Goal: Task Accomplishment & Management: Use online tool/utility

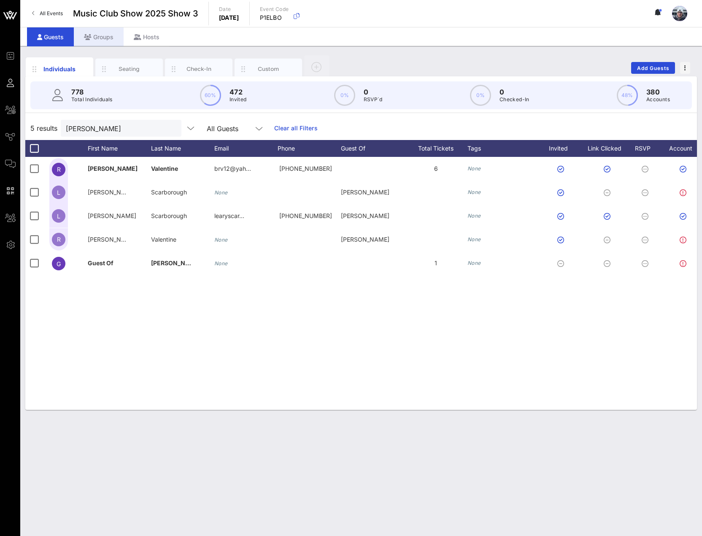
click at [101, 36] on div "Groups" at bounding box center [99, 36] width 50 height 19
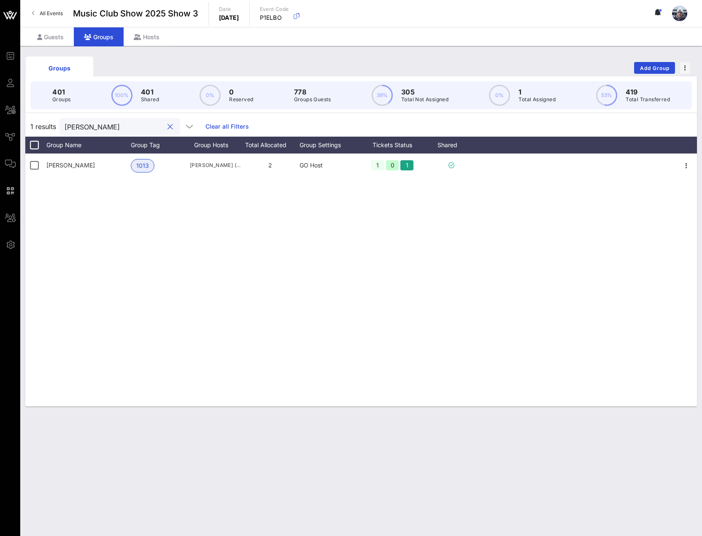
drag, startPoint x: 123, startPoint y: 127, endPoint x: 46, endPoint y: 115, distance: 78.2
click at [46, 115] on div "401 Groups 100% 401 Shared 0% 0 Reserved 778 Groups Guests 39% 305 Total Not As…" at bounding box center [360, 241] width 671 height 330
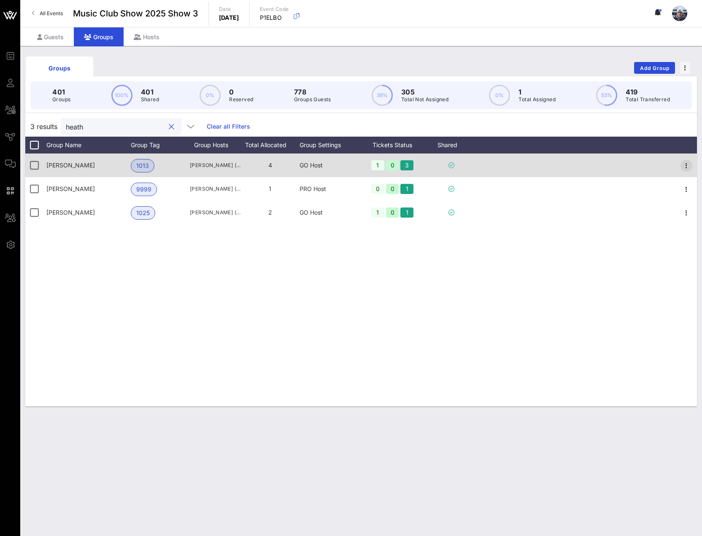
type input "heath"
click at [688, 167] on icon "button" at bounding box center [686, 166] width 10 height 10
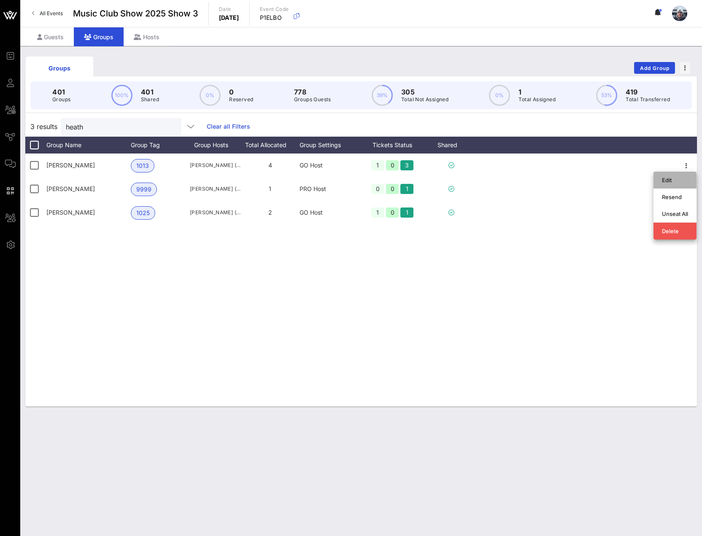
click at [681, 179] on div "Edit" at bounding box center [675, 180] width 26 height 7
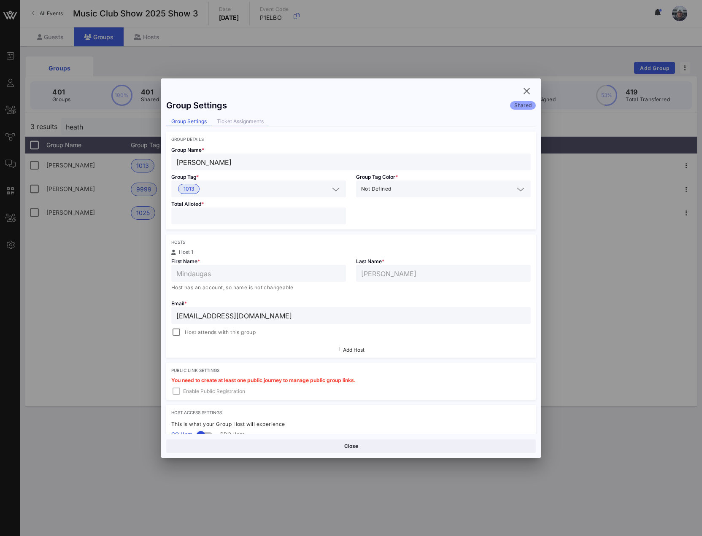
click at [245, 120] on div "Ticket Assignments" at bounding box center [240, 121] width 57 height 9
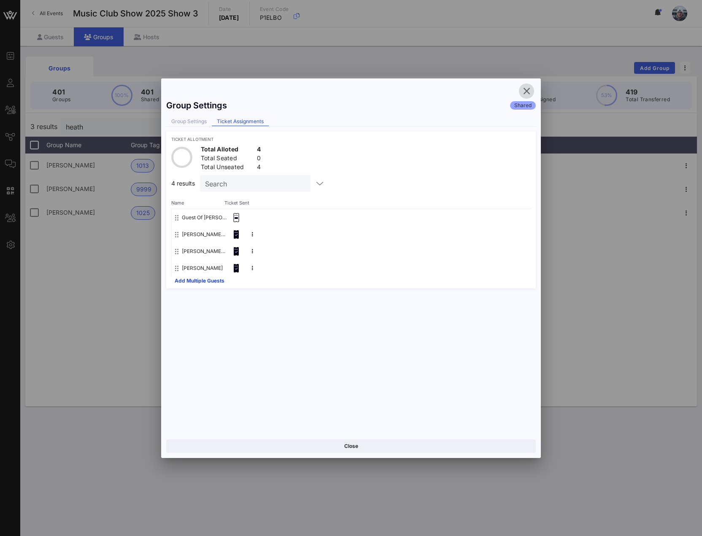
click at [526, 90] on icon "button" at bounding box center [526, 91] width 10 height 10
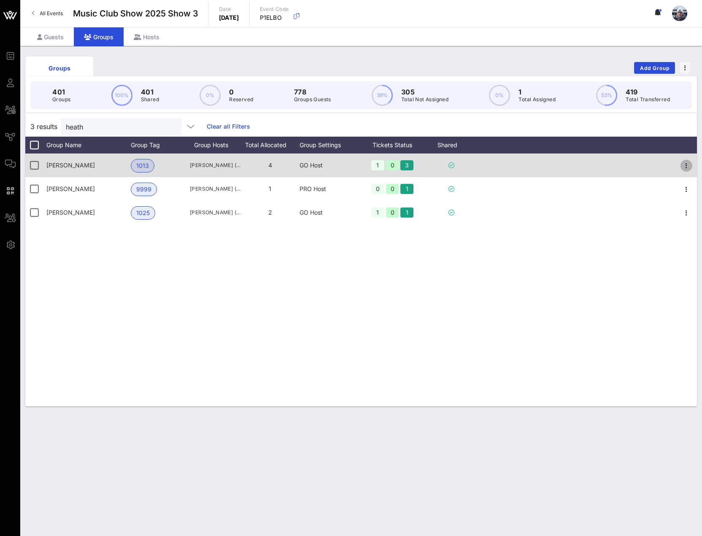
click at [688, 166] on icon "button" at bounding box center [686, 166] width 10 height 10
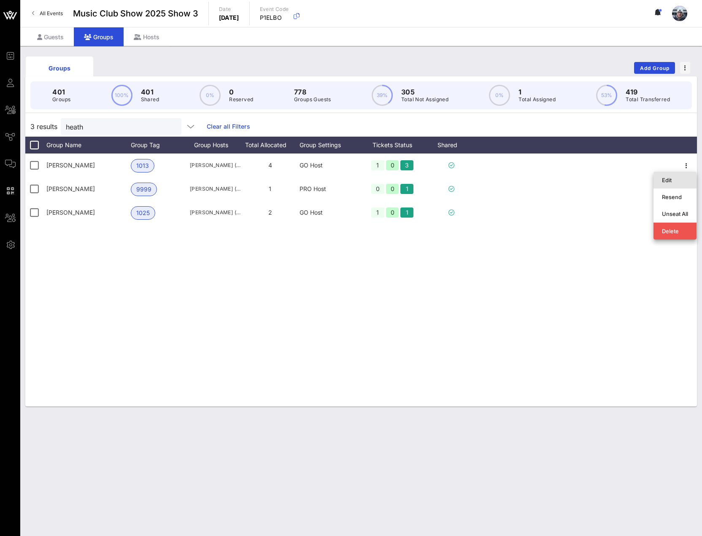
click at [673, 181] on div "Edit" at bounding box center [675, 180] width 26 height 7
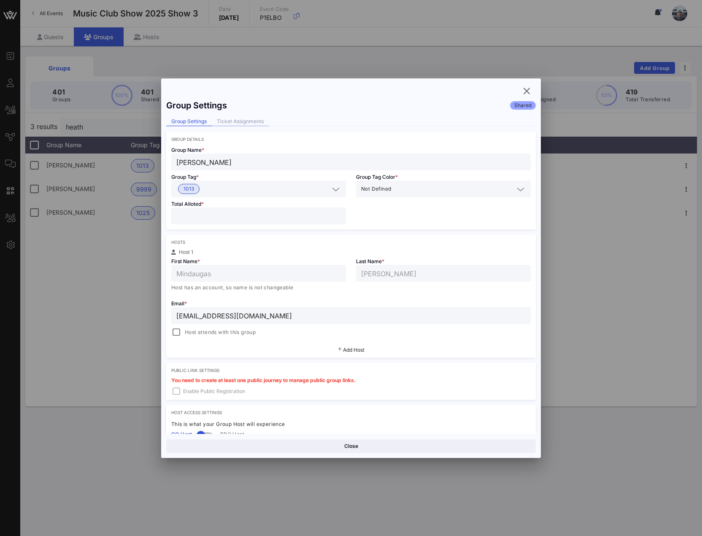
click at [238, 124] on div "Ticket Assignments" at bounding box center [240, 121] width 57 height 9
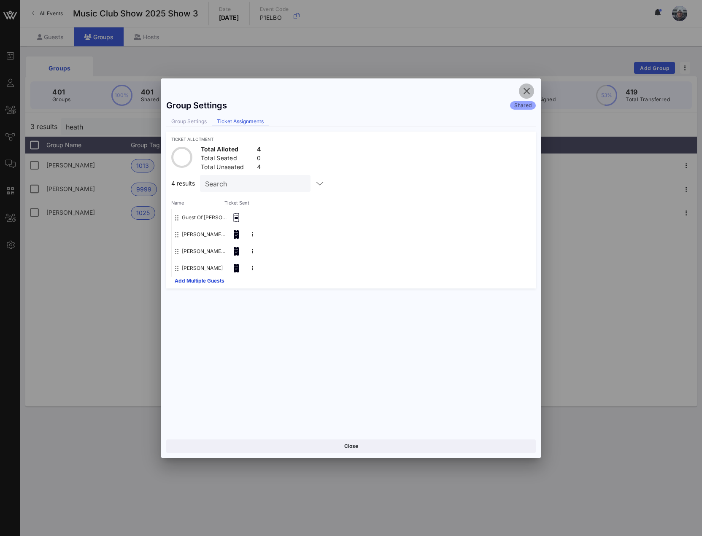
click at [526, 92] on icon "button" at bounding box center [526, 91] width 10 height 10
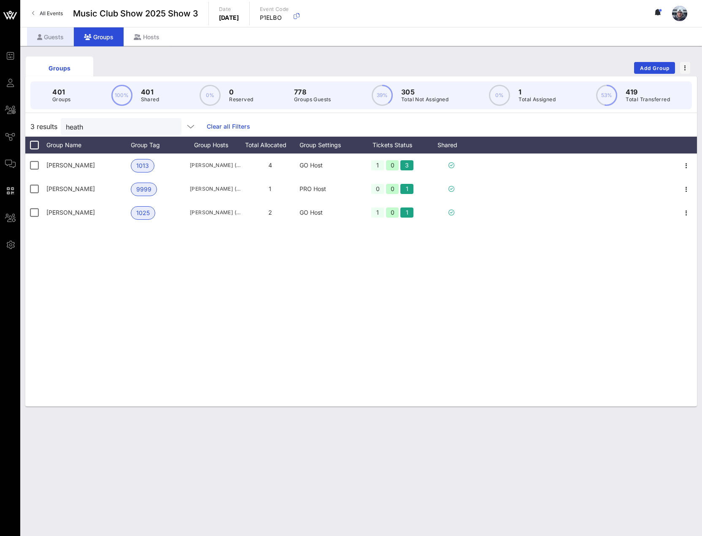
click at [60, 43] on div "Guests" at bounding box center [50, 36] width 47 height 19
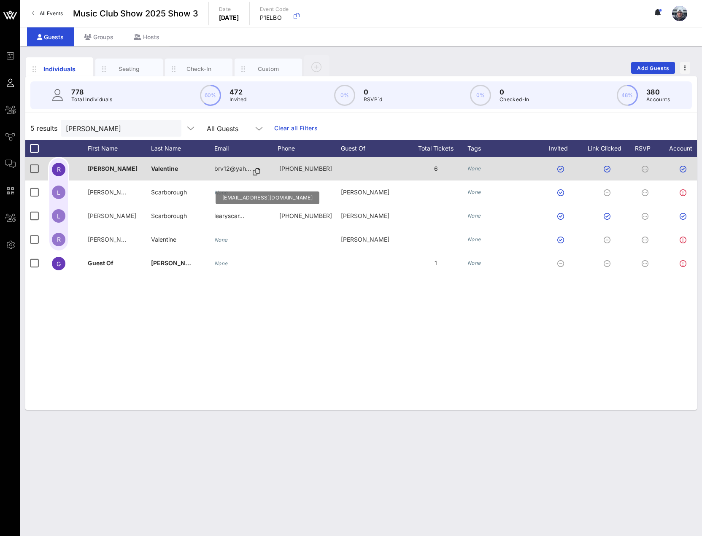
click at [256, 172] on icon at bounding box center [257, 172] width 8 height 1
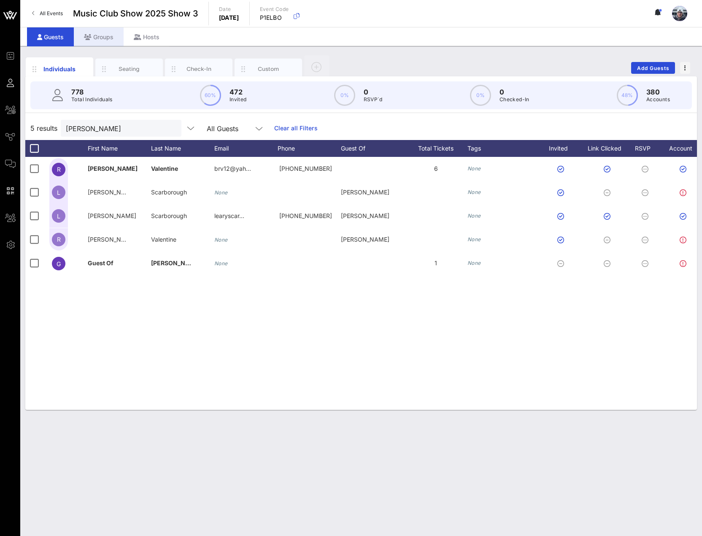
click at [89, 35] on icon at bounding box center [88, 37] width 8 height 6
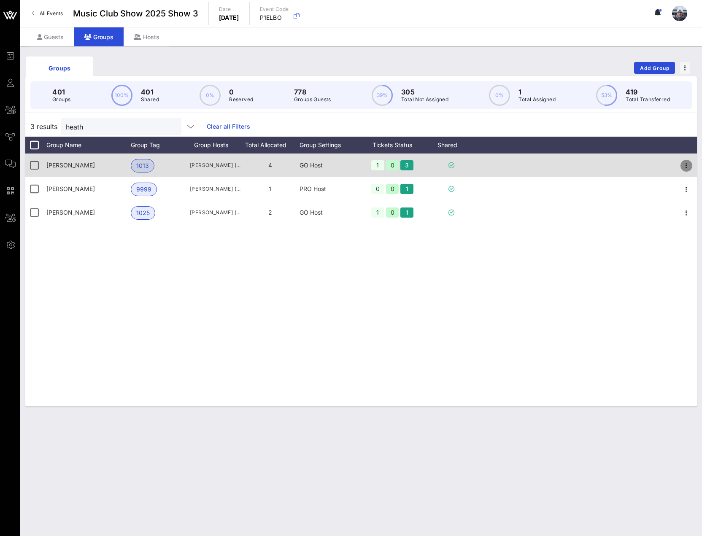
click at [690, 166] on icon "button" at bounding box center [686, 166] width 10 height 10
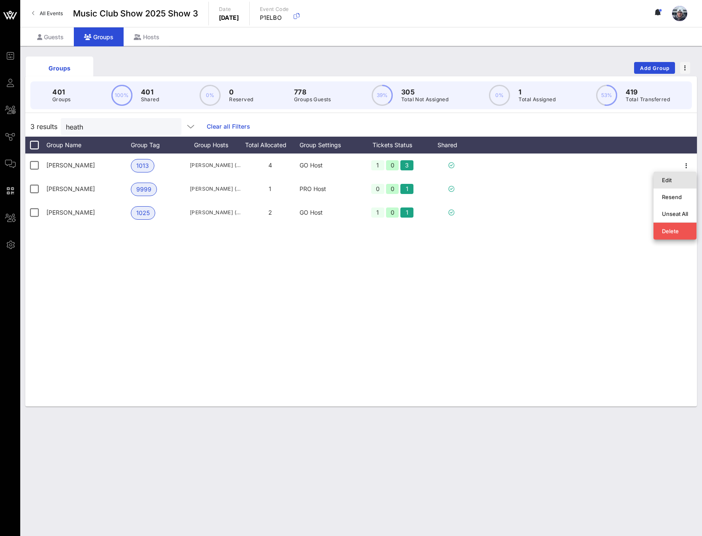
click at [681, 175] on div "Edit" at bounding box center [675, 179] width 26 height 13
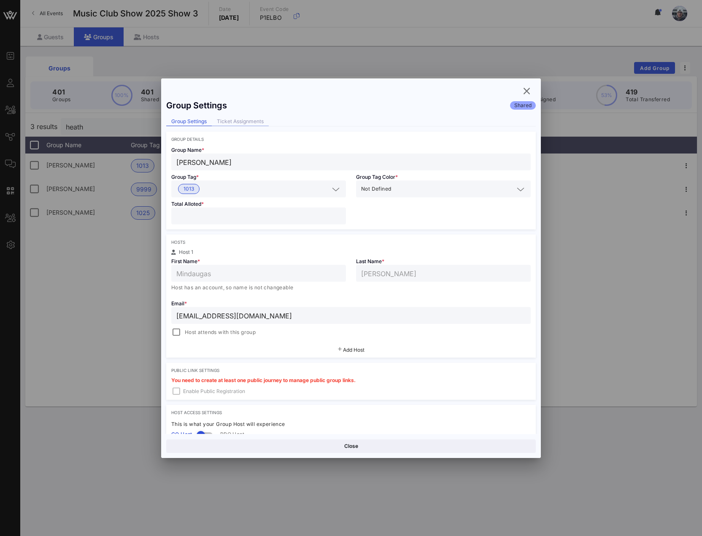
click at [235, 119] on div "Ticket Assignments" at bounding box center [240, 121] width 57 height 9
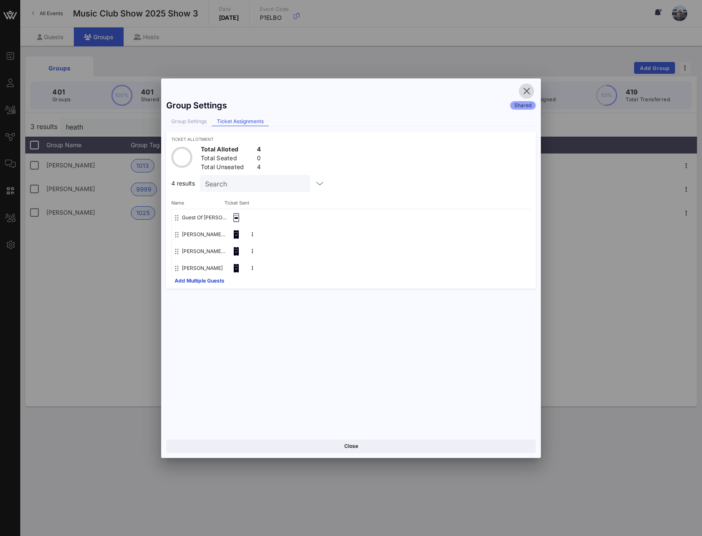
click at [531, 92] on icon "button" at bounding box center [526, 91] width 10 height 10
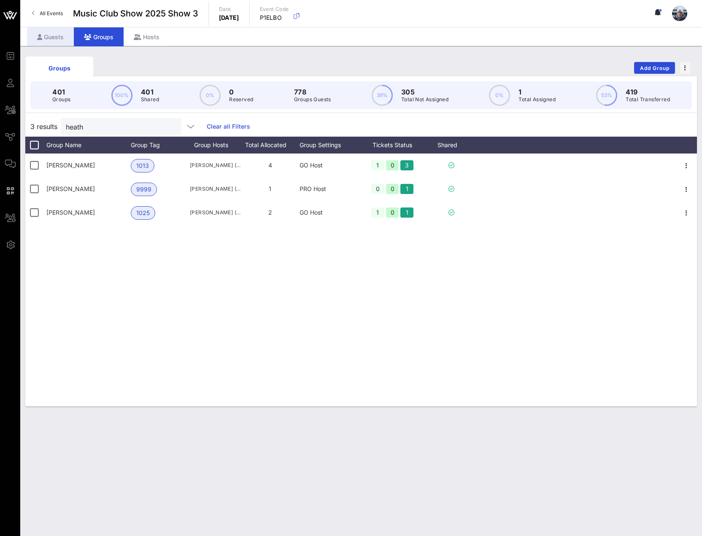
click at [43, 35] on div "Guests" at bounding box center [50, 36] width 47 height 19
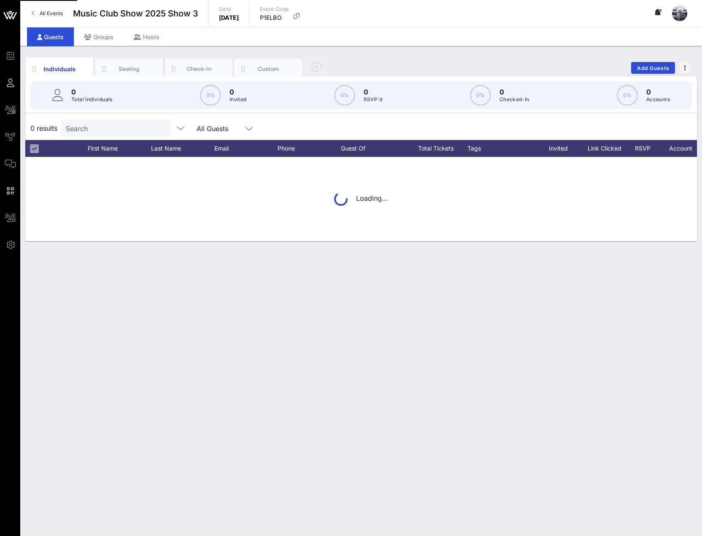
click at [100, 135] on div "Search" at bounding box center [115, 128] width 99 height 17
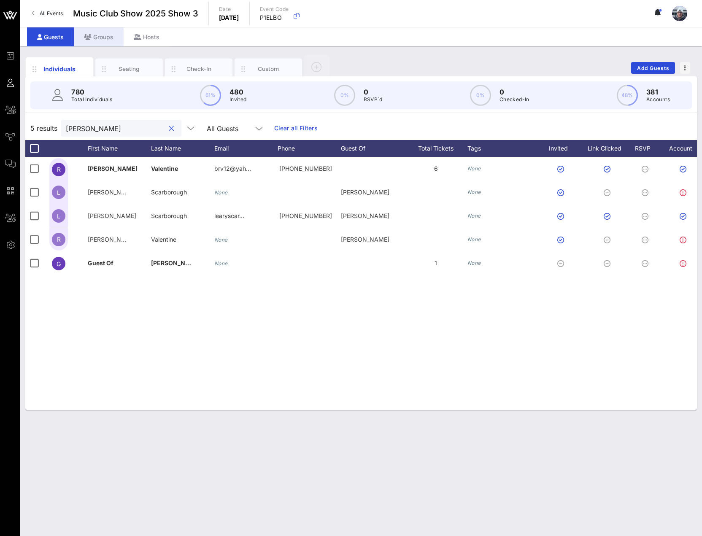
type input "[PERSON_NAME]"
click at [96, 37] on div "Groups" at bounding box center [99, 36] width 50 height 19
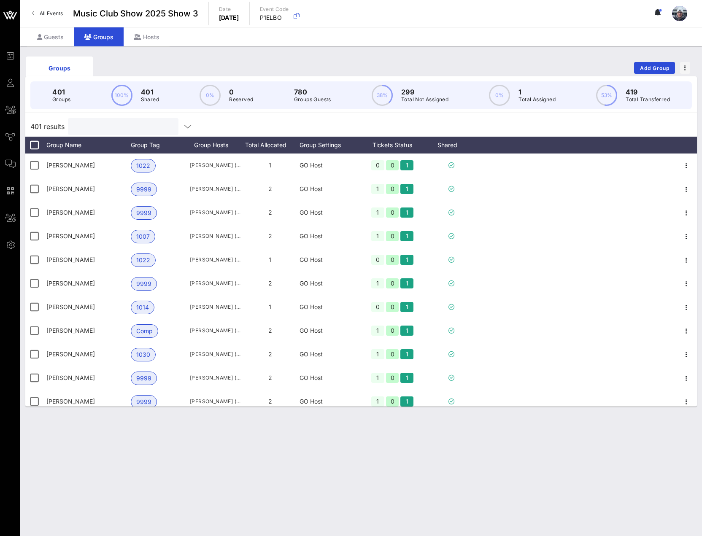
drag, startPoint x: 114, startPoint y: 129, endPoint x: 87, endPoint y: 129, distance: 27.4
click at [92, 130] on input "text" at bounding box center [122, 126] width 99 height 11
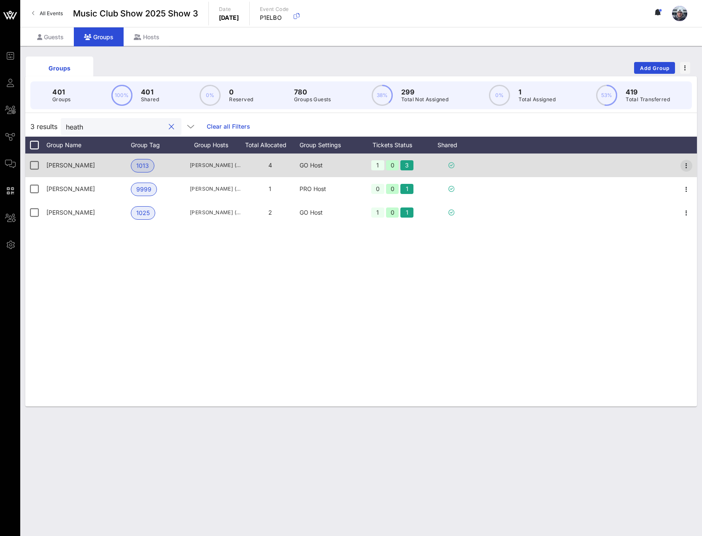
type input "heath"
click at [686, 164] on icon "button" at bounding box center [686, 166] width 10 height 10
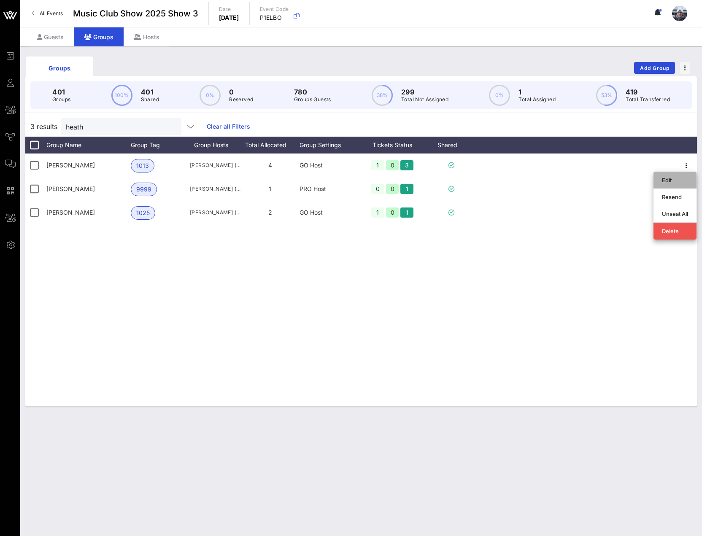
click at [684, 177] on div "Edit" at bounding box center [675, 180] width 26 height 7
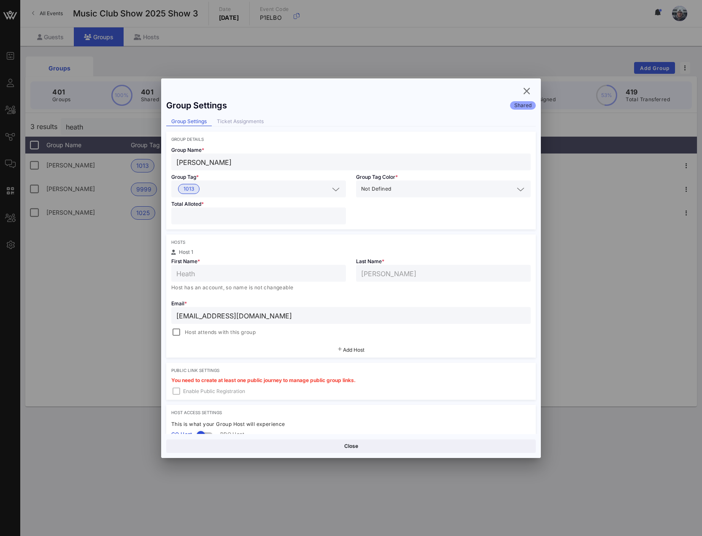
click at [232, 120] on div "Ticket Assignments" at bounding box center [240, 121] width 57 height 9
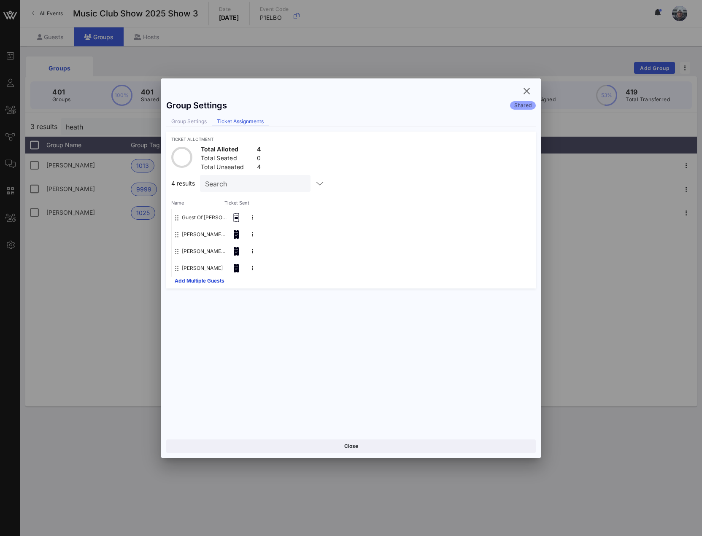
click at [202, 261] on button "[PERSON_NAME]" at bounding box center [202, 268] width 41 height 17
click at [124, 286] on div at bounding box center [351, 268] width 702 height 536
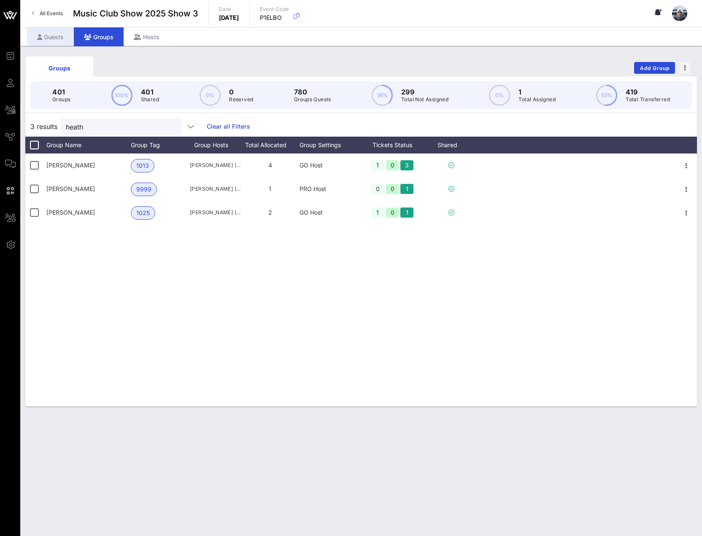
click at [56, 36] on div "Guests" at bounding box center [50, 36] width 47 height 19
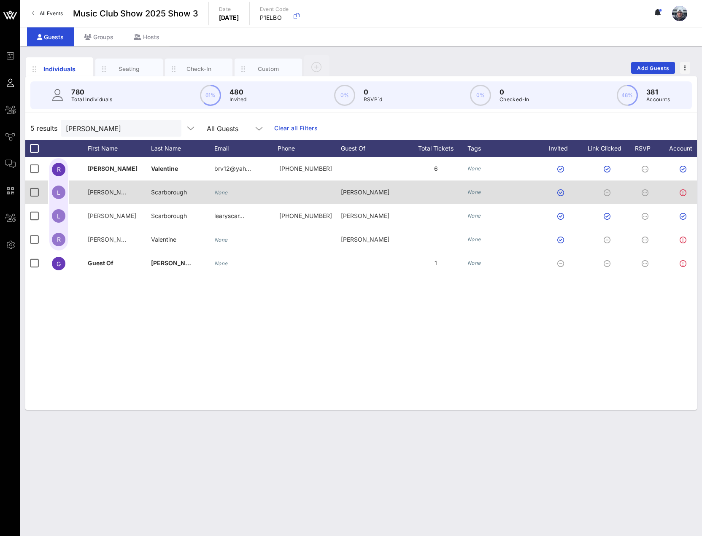
click at [176, 189] on span "Scarborough" at bounding box center [169, 191] width 36 height 7
click at [181, 191] on span "Scarborough" at bounding box center [169, 191] width 36 height 7
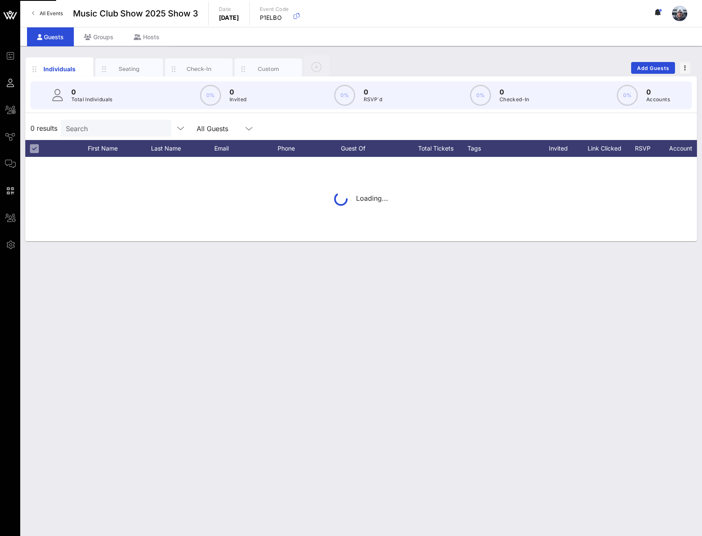
click at [91, 127] on input "Search" at bounding box center [115, 128] width 99 height 11
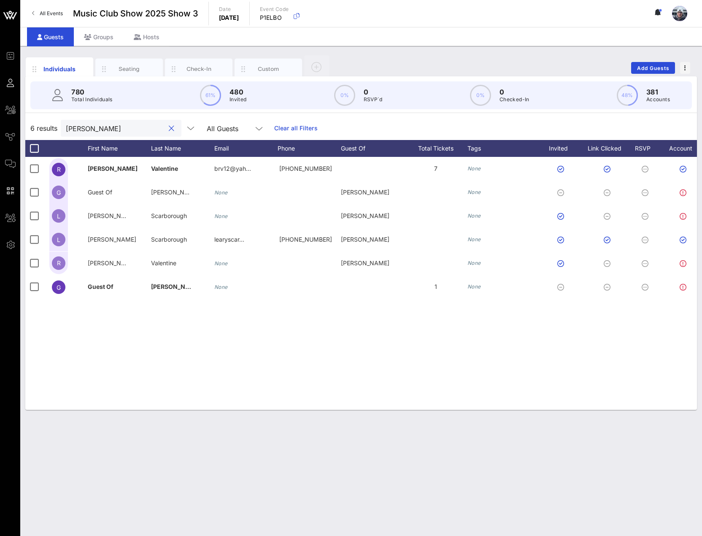
type input "[PERSON_NAME]"
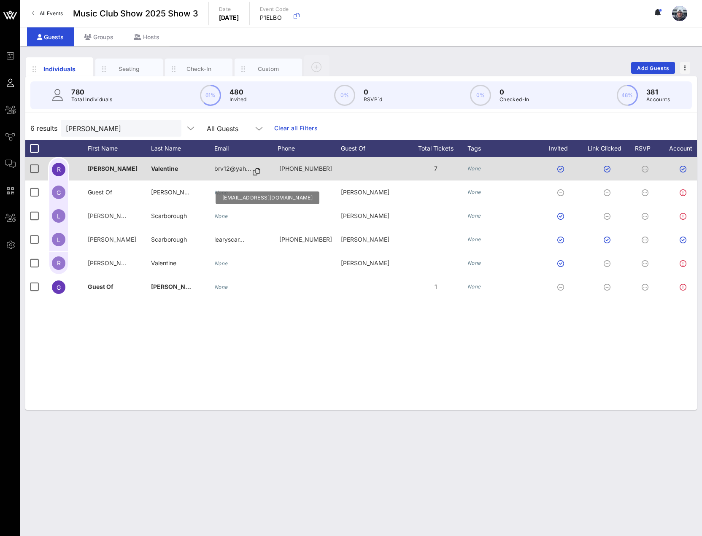
click at [257, 172] on icon at bounding box center [257, 172] width 8 height 1
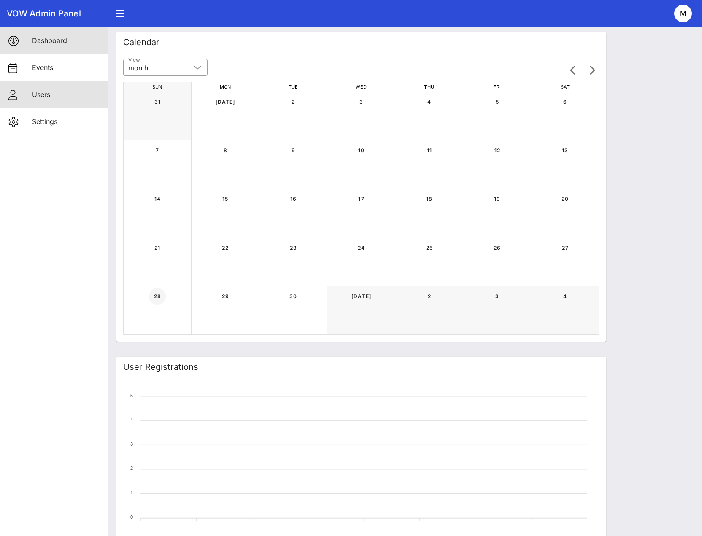
click at [22, 86] on link "Users" at bounding box center [54, 94] width 108 height 27
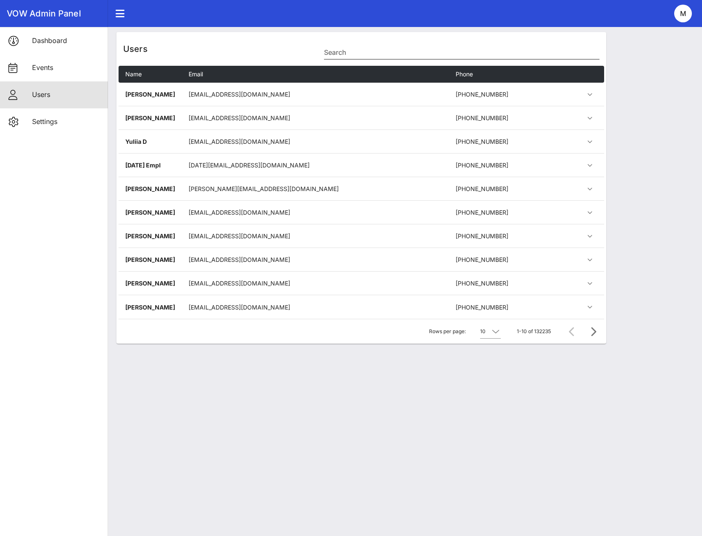
click at [418, 54] on input "Search" at bounding box center [461, 52] width 275 height 13
paste input "[EMAIL_ADDRESS][DOMAIN_NAME]"
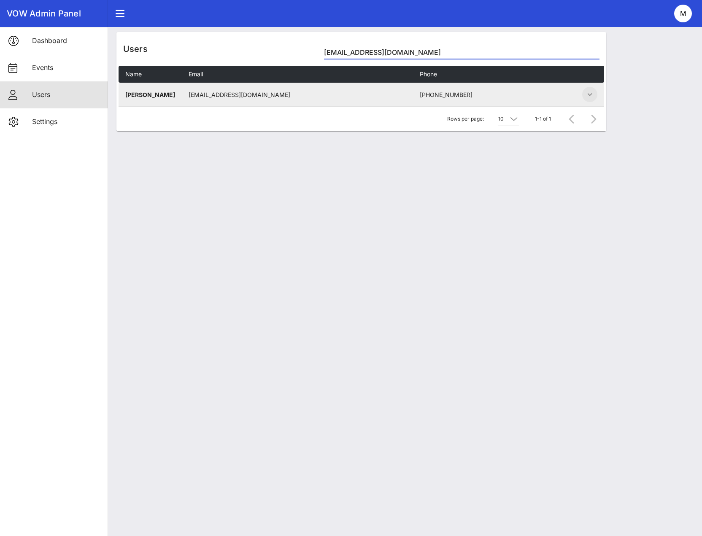
type input "[EMAIL_ADDRESS][DOMAIN_NAME]"
click at [592, 100] on button "button" at bounding box center [589, 94] width 15 height 15
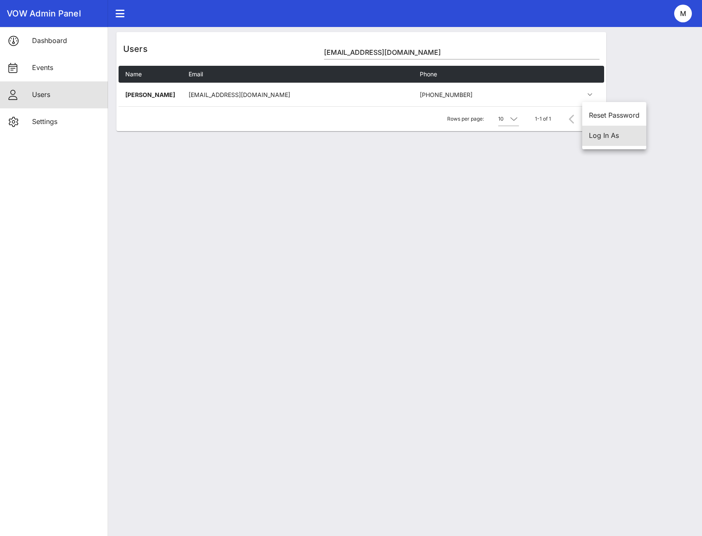
click at [599, 144] on div "Log In As" at bounding box center [614, 136] width 64 height 20
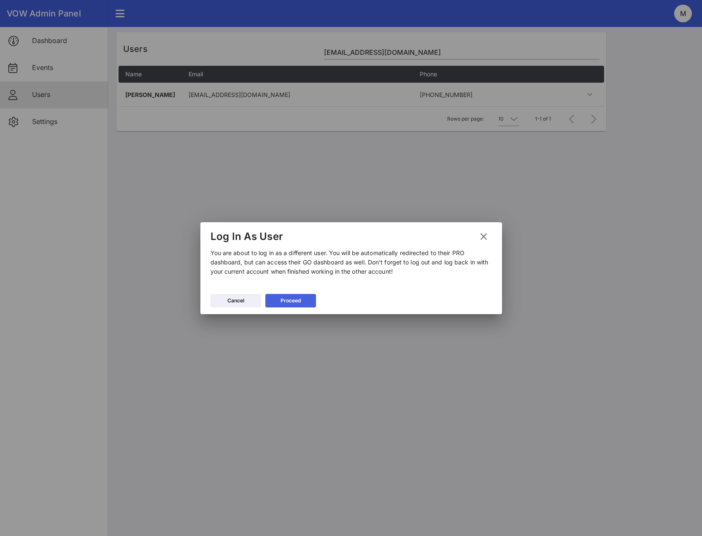
click at [303, 302] on button "Proceed" at bounding box center [290, 300] width 51 height 13
